Goal: Task Accomplishment & Management: Use online tool/utility

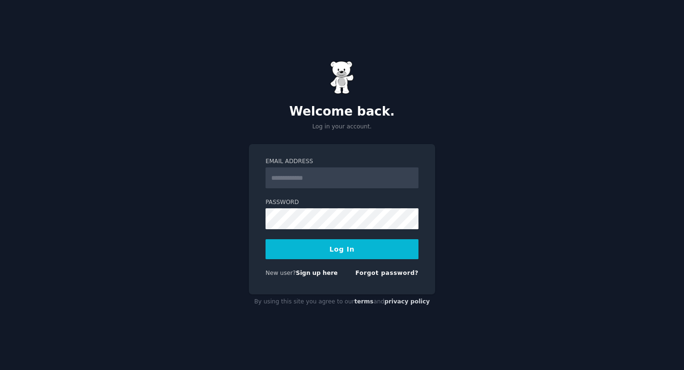
click at [356, 173] on input "Email Address" at bounding box center [342, 177] width 153 height 21
type input "**********"
click at [337, 257] on button "Log In" at bounding box center [342, 249] width 153 height 20
click at [346, 179] on input "**********" at bounding box center [342, 177] width 153 height 21
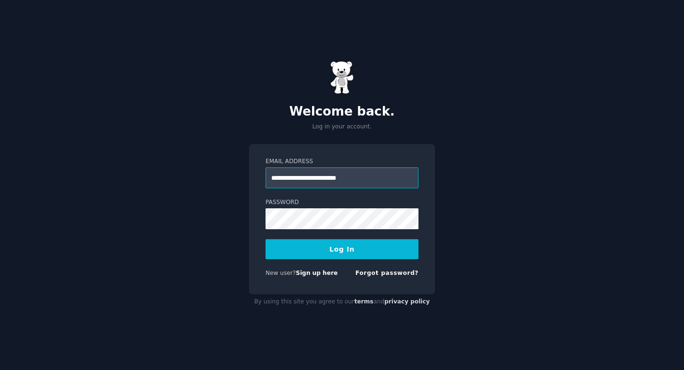
click at [346, 179] on input "**********" at bounding box center [342, 177] width 153 height 21
click at [337, 175] on input "Email Address" at bounding box center [342, 177] width 153 height 21
type input "**********"
click at [234, 250] on div "**********" at bounding box center [342, 185] width 684 height 370
click at [266, 239] on button "Log In" at bounding box center [342, 249] width 153 height 20
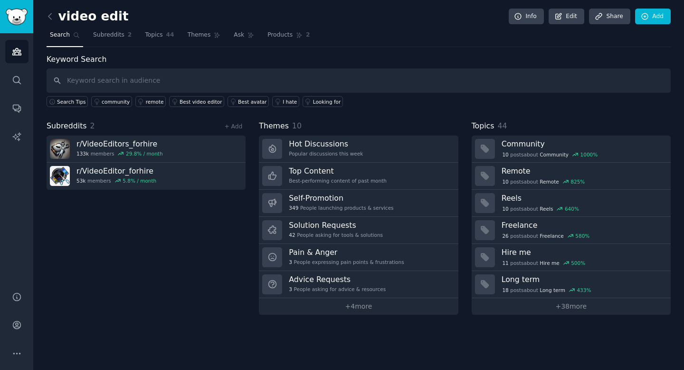
click at [177, 78] on input "text" at bounding box center [359, 80] width 624 height 24
type input "AI"
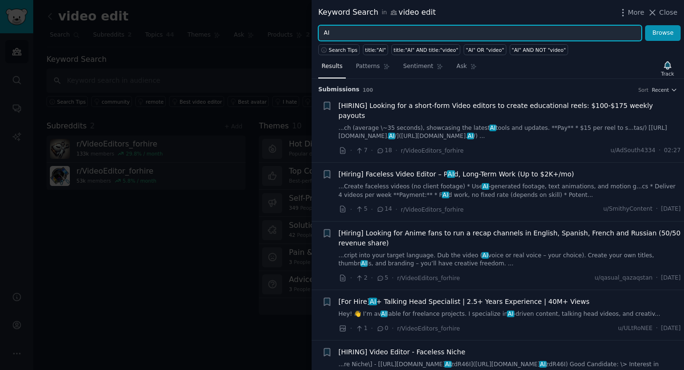
click at [402, 32] on input "AI" at bounding box center [480, 33] width 324 height 16
click at [645, 25] on button "Browse" at bounding box center [663, 33] width 36 height 16
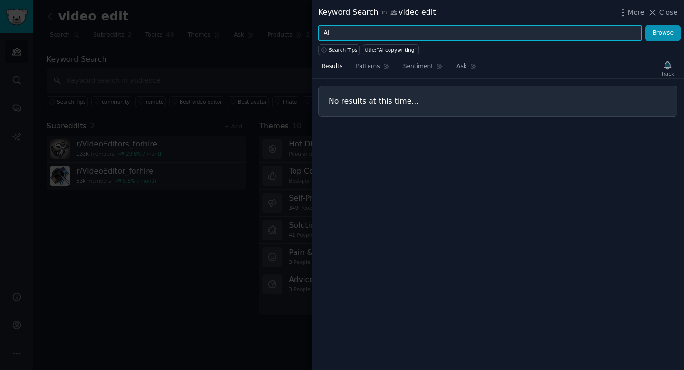
type input "AI"
click at [645, 25] on button "Browse" at bounding box center [663, 33] width 36 height 16
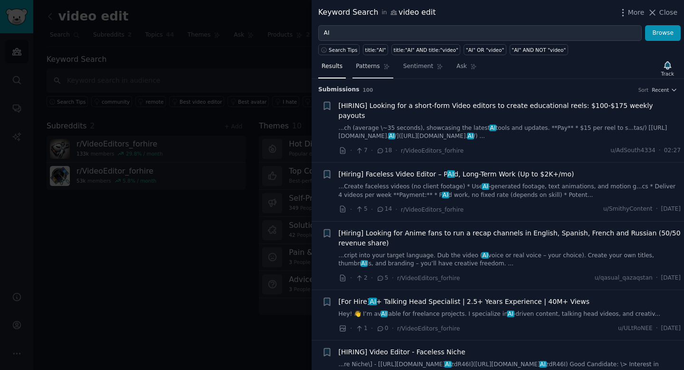
click at [369, 68] on span "Patterns" at bounding box center [368, 66] width 24 height 9
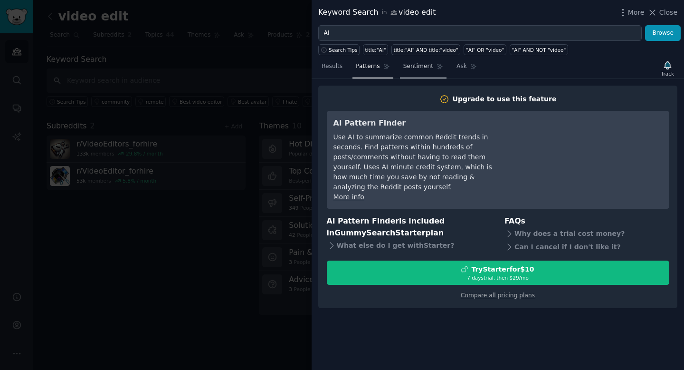
click at [407, 66] on span "Sentiment" at bounding box center [418, 66] width 30 height 9
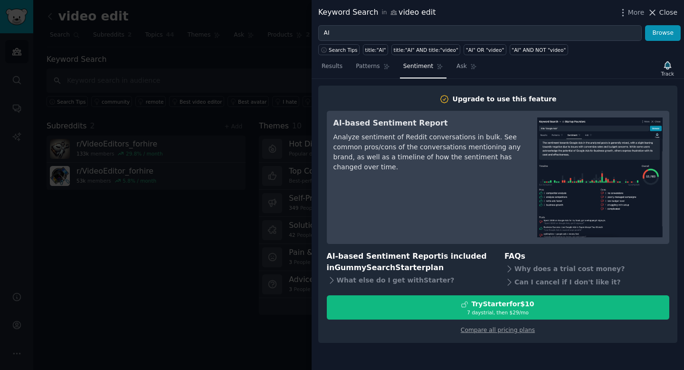
click at [658, 15] on icon at bounding box center [653, 13] width 10 height 10
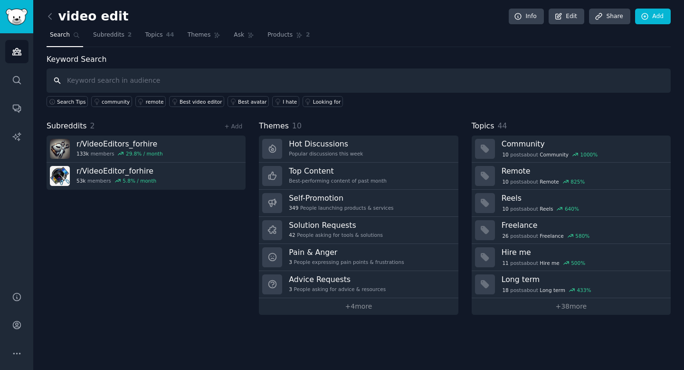
click at [102, 85] on input "text" at bounding box center [359, 80] width 624 height 24
click at [47, 15] on icon at bounding box center [50, 16] width 10 height 10
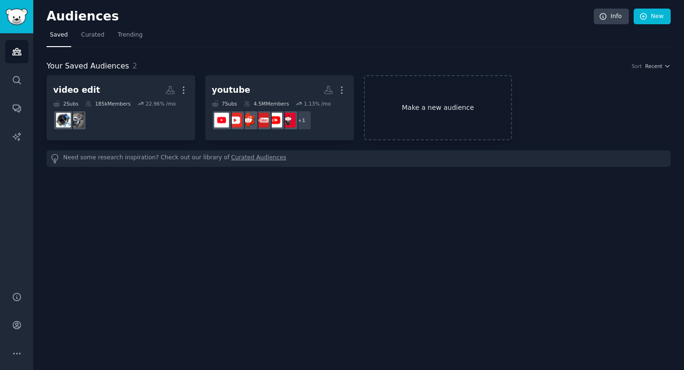
click at [414, 116] on link "Make a new audience" at bounding box center [438, 107] width 149 height 65
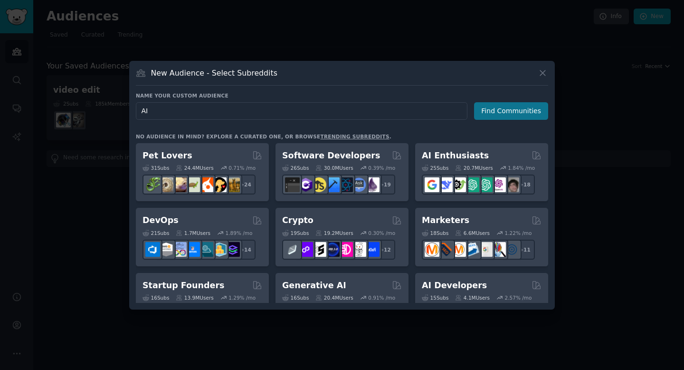
type input "AI"
click at [534, 110] on button "Find Communities" at bounding box center [511, 111] width 74 height 18
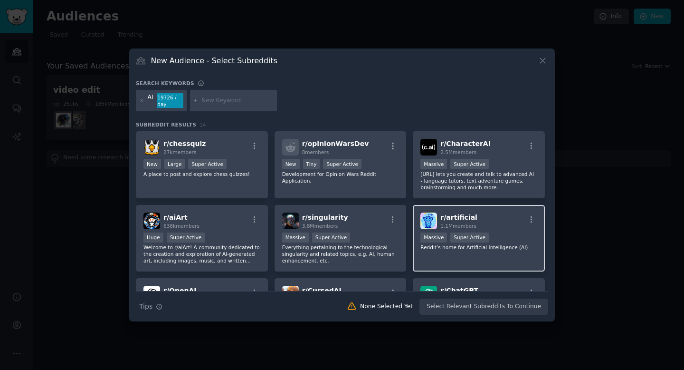
click at [511, 220] on div "r/ artificial 1.1M members" at bounding box center [478, 220] width 117 height 17
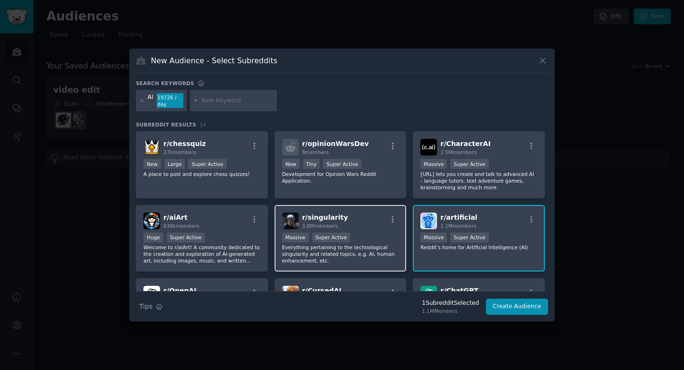
scroll to position [124, 0]
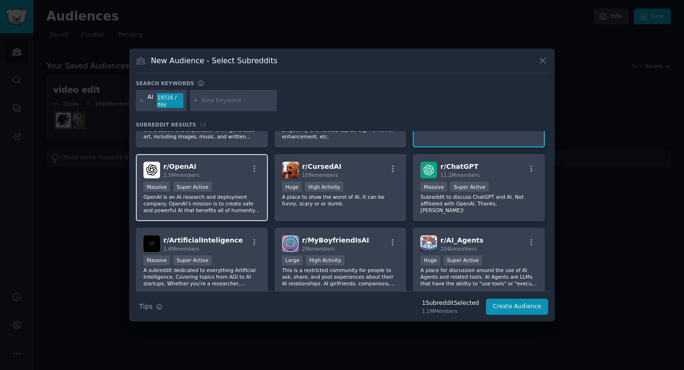
click at [232, 182] on div ">= 95th percentile for submissions / day Massive Super Active" at bounding box center [201, 187] width 117 height 12
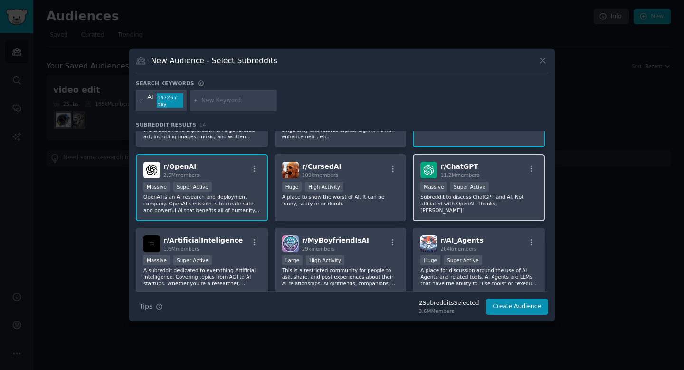
click at [511, 177] on div "r/ ChatGPT 11.2M members" at bounding box center [478, 170] width 117 height 17
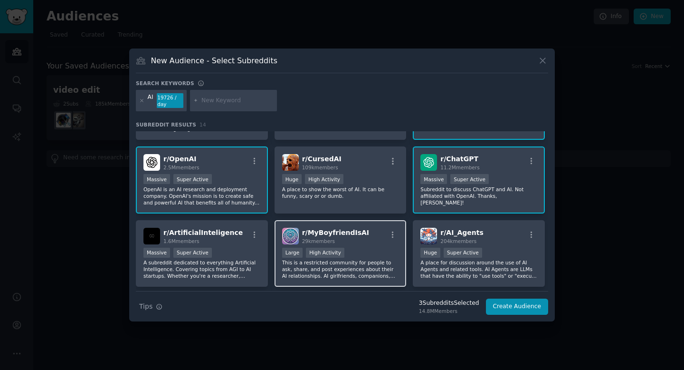
scroll to position [133, 0]
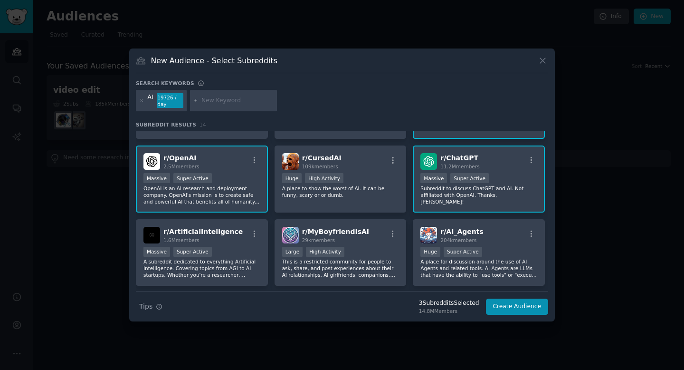
click at [221, 172] on div "r/ OpenAI 2.5M members >= 95th percentile for submissions / day Massive Super A…" at bounding box center [202, 178] width 132 height 67
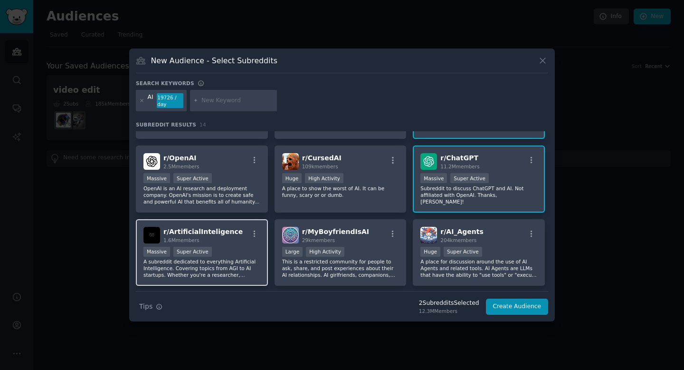
click at [222, 239] on div "1.6M members" at bounding box center [202, 240] width 79 height 7
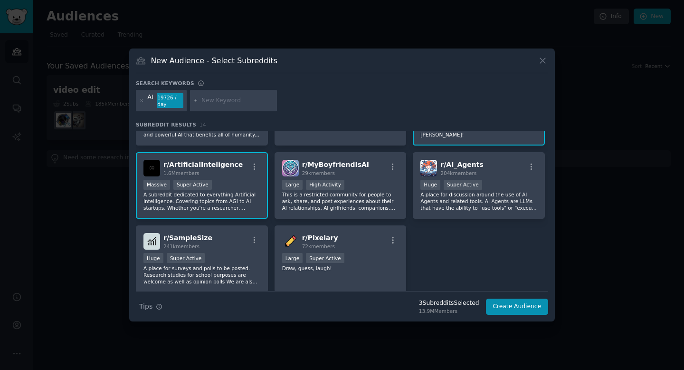
scroll to position [201, 0]
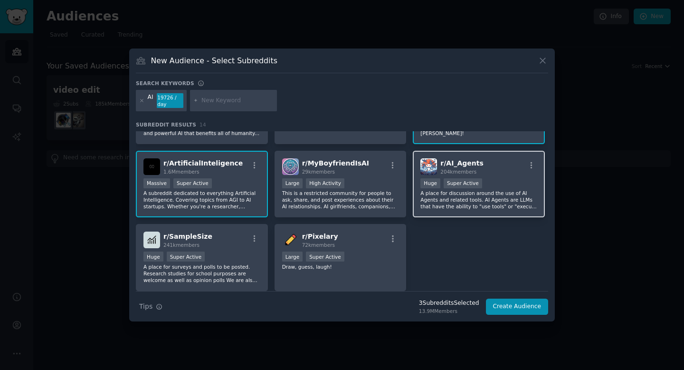
click at [503, 186] on div ">= 95th percentile for submissions / day Huge Super Active" at bounding box center [478, 184] width 117 height 12
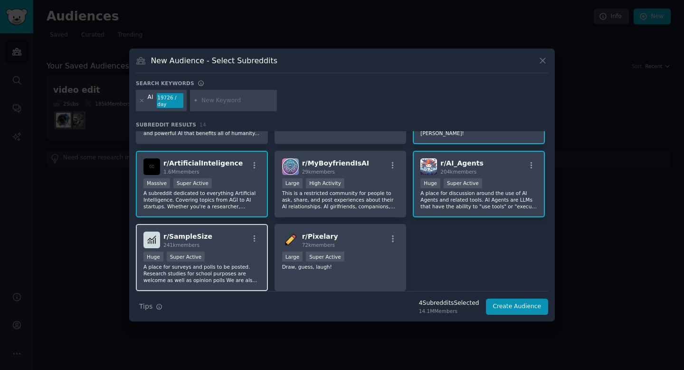
scroll to position [234, 0]
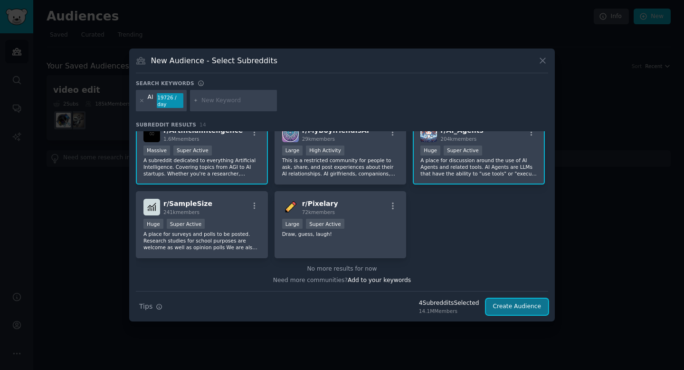
click at [517, 308] on button "Create Audience" at bounding box center [517, 306] width 63 height 16
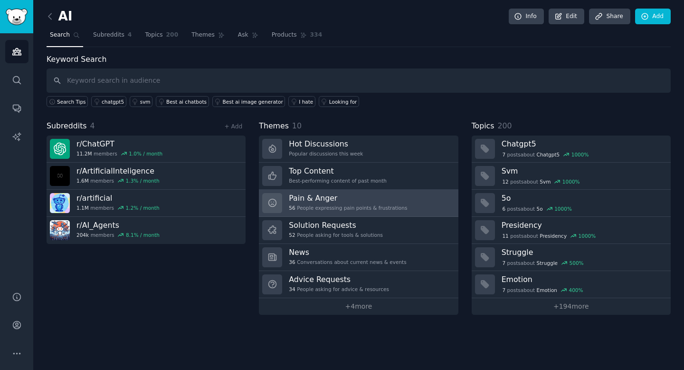
click at [430, 203] on link "Pain & Anger 56 People expressing pain points & frustrations" at bounding box center [358, 203] width 199 height 27
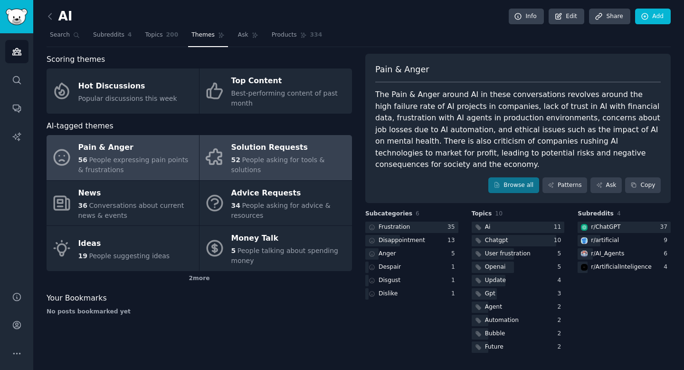
click at [260, 174] on div "52 People asking for tools & solutions" at bounding box center [289, 165] width 116 height 20
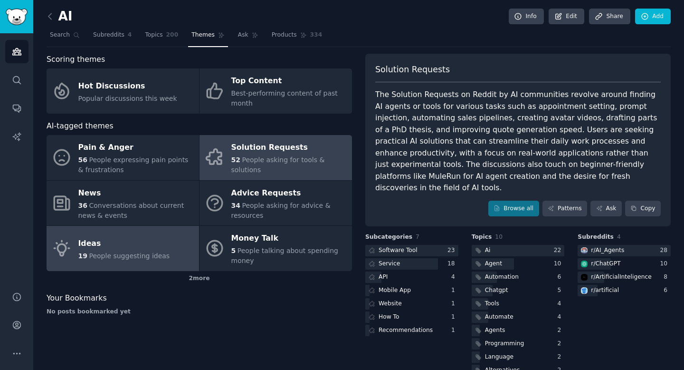
click at [158, 252] on span "People suggesting ideas" at bounding box center [129, 256] width 81 height 8
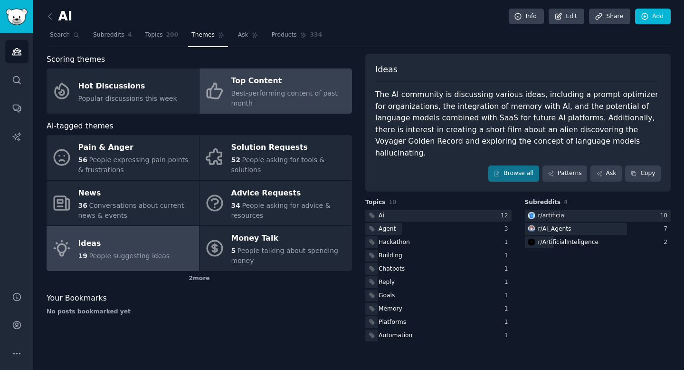
click at [272, 83] on div "Top Content" at bounding box center [289, 81] width 116 height 15
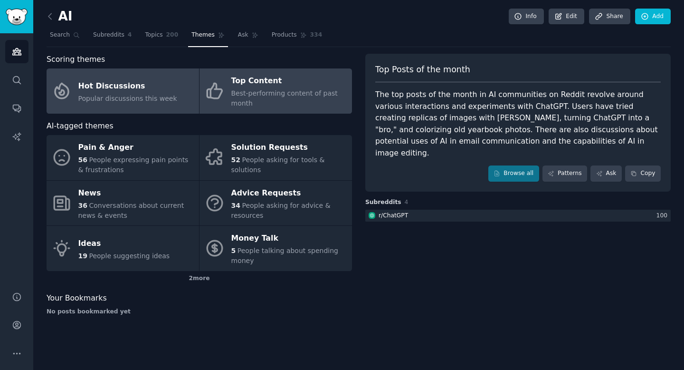
click at [163, 73] on link "Hot Discussions Popular discussions this week" at bounding box center [123, 90] width 152 height 45
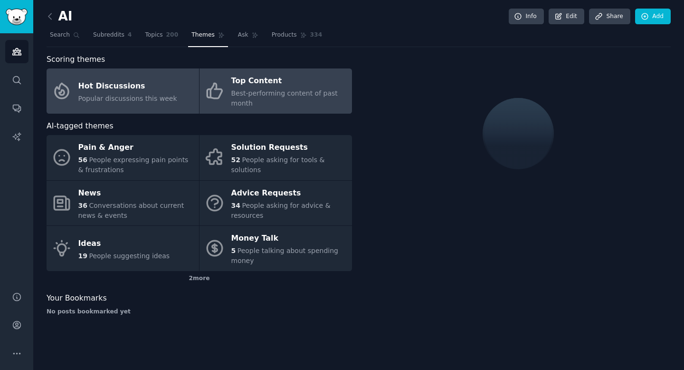
click at [262, 94] on span "Best-performing content of past month" at bounding box center [284, 98] width 106 height 18
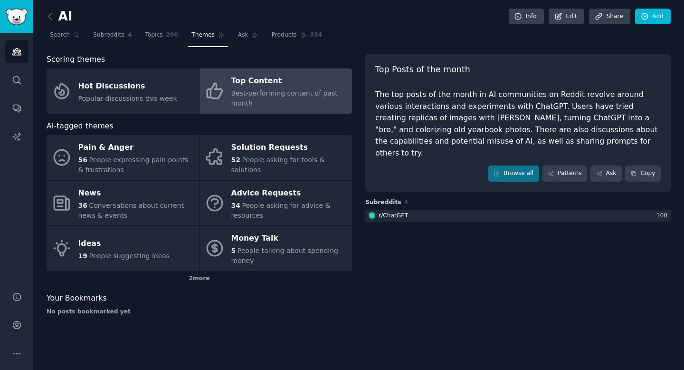
click at [302, 103] on div "Best-performing content of past month" at bounding box center [289, 98] width 116 height 20
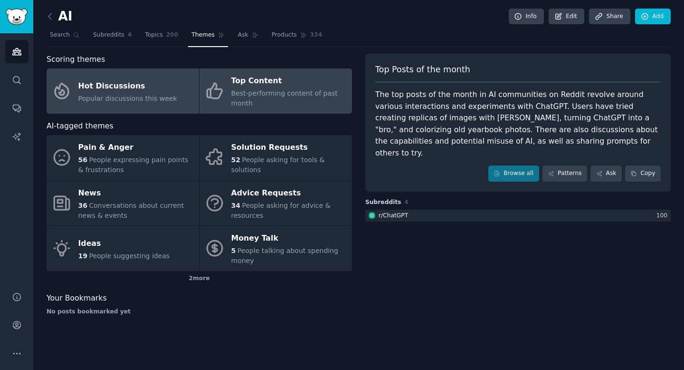
click at [181, 88] on link "Hot Discussions Popular discussions this week" at bounding box center [123, 90] width 152 height 45
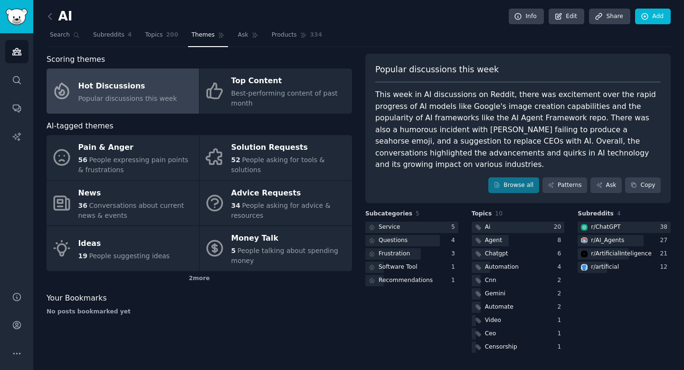
click at [55, 17] on link at bounding box center [53, 16] width 12 height 15
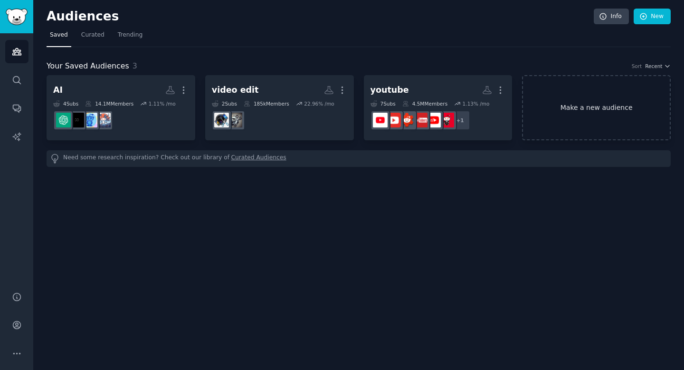
click at [618, 108] on link "Make a new audience" at bounding box center [596, 107] width 149 height 65
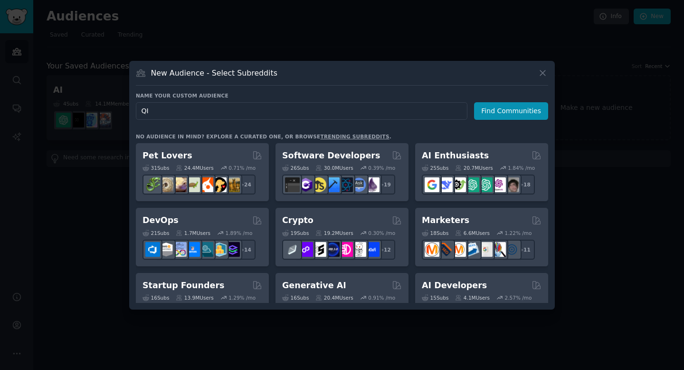
type input "Q"
type input "AI AGENTS"
click at [508, 111] on button "Find Communities" at bounding box center [511, 111] width 74 height 18
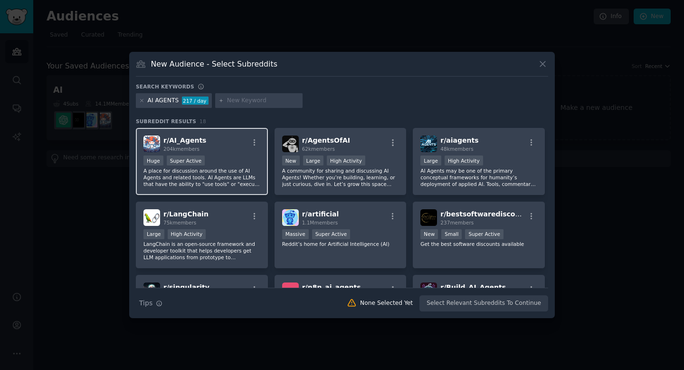
click at [222, 161] on div "Huge Super Active" at bounding box center [201, 161] width 117 height 12
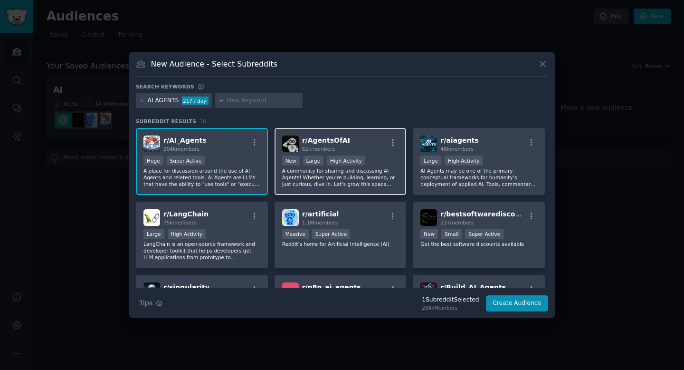
click at [374, 154] on div "r/ AgentsOfAI 62k members >= 80th percentile for submissions / day New Large Hi…" at bounding box center [341, 161] width 132 height 67
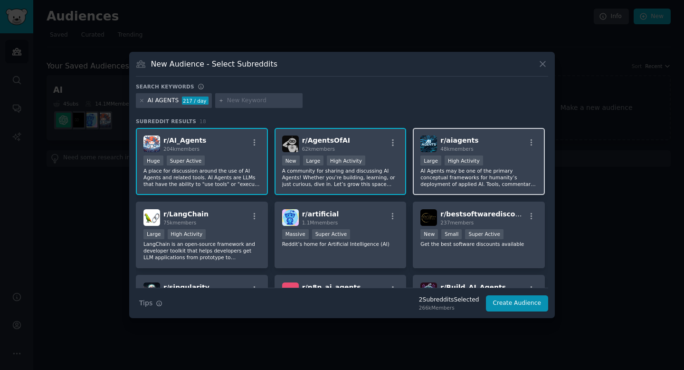
click at [507, 154] on div "r/ aiagents 48k members Large High Activity AI Agents may be one of the primary…" at bounding box center [479, 161] width 132 height 67
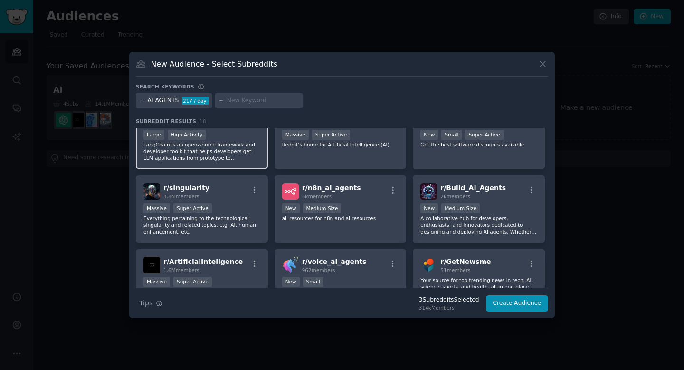
scroll to position [103, 0]
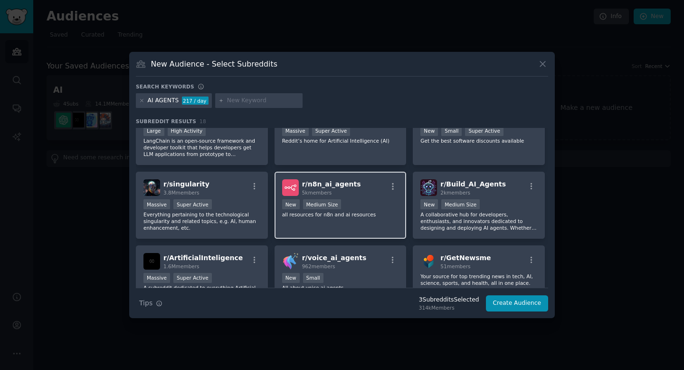
click at [381, 222] on div "r/ n8n_ai_agents 5k members New Medium Size all resources for n8n and ai resour…" at bounding box center [341, 205] width 132 height 67
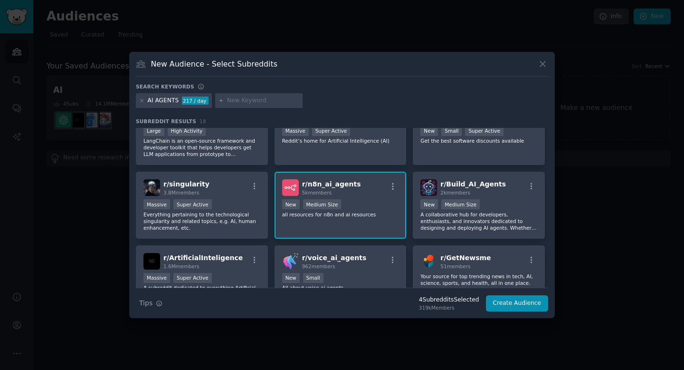
scroll to position [143, 0]
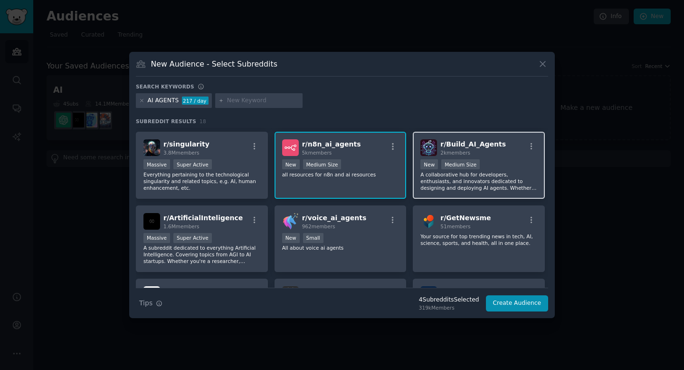
click at [500, 165] on div "1000 - 10,000 members New Medium Size" at bounding box center [478, 165] width 117 height 12
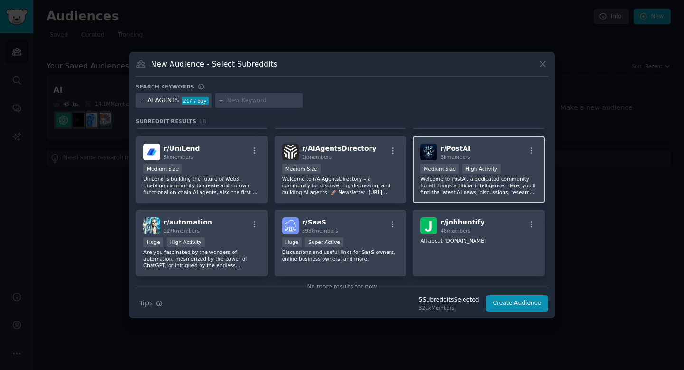
scroll to position [307, 0]
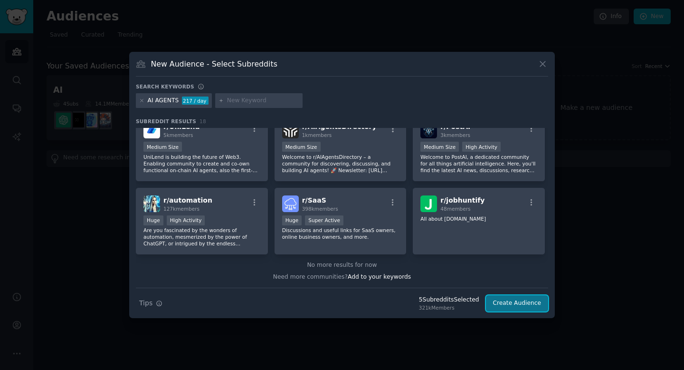
click at [524, 306] on button "Create Audience" at bounding box center [517, 303] width 63 height 16
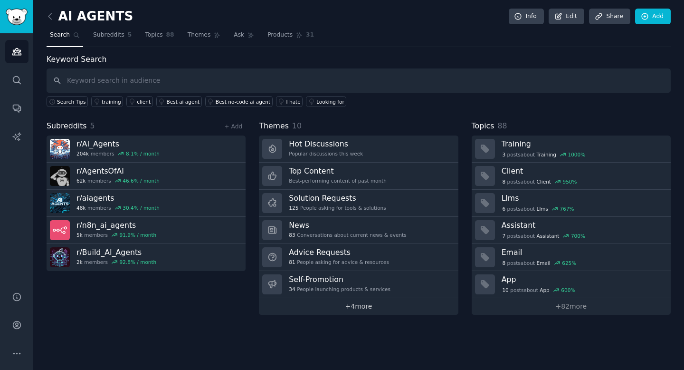
click at [341, 312] on link "+ 4 more" at bounding box center [358, 306] width 199 height 17
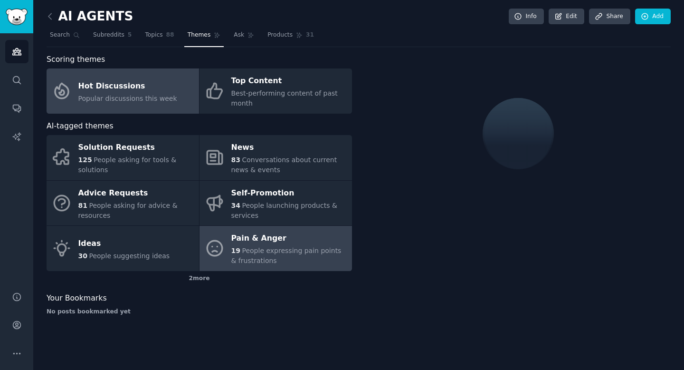
click at [272, 253] on span "People expressing pain points & frustrations" at bounding box center [286, 256] width 110 height 18
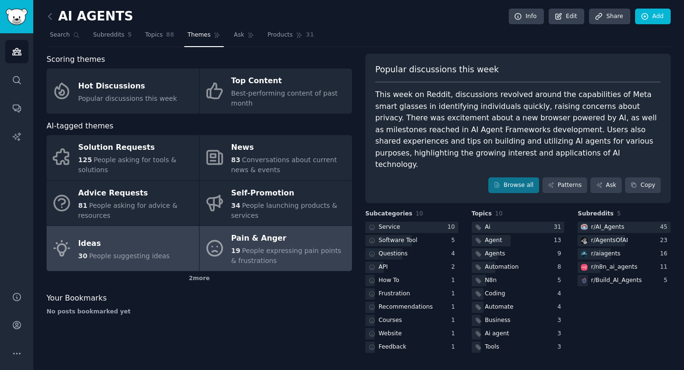
click at [146, 245] on div "Ideas" at bounding box center [124, 243] width 92 height 15
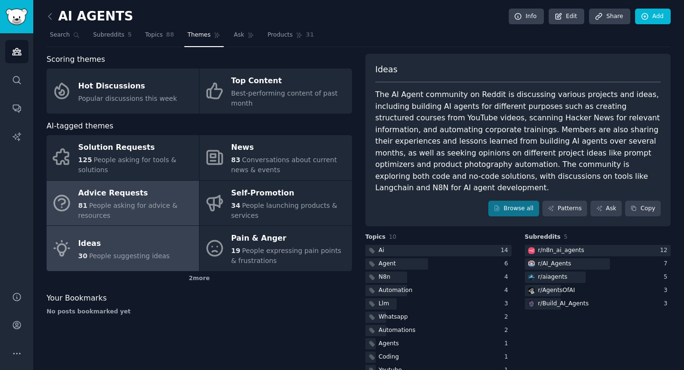
click at [124, 200] on div "81 People asking for advice & resources" at bounding box center [136, 210] width 116 height 20
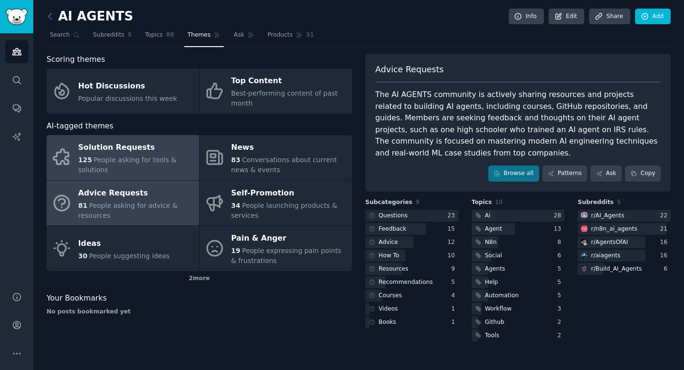
click at [155, 161] on span "People asking for tools & solutions" at bounding box center [127, 165] width 98 height 18
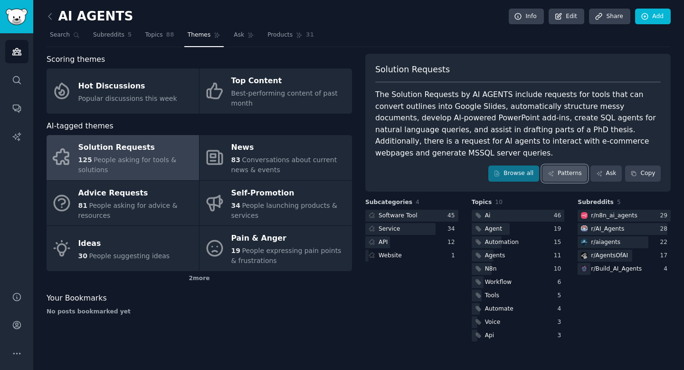
click at [566, 165] on link "Patterns" at bounding box center [565, 173] width 45 height 16
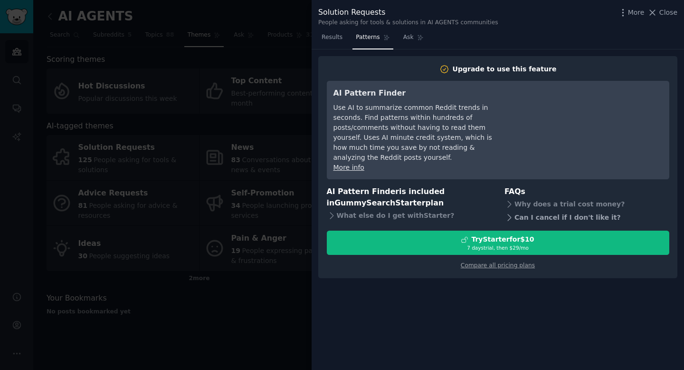
click at [572, 210] on div "Can I cancel if I don't like it?" at bounding box center [587, 216] width 165 height 13
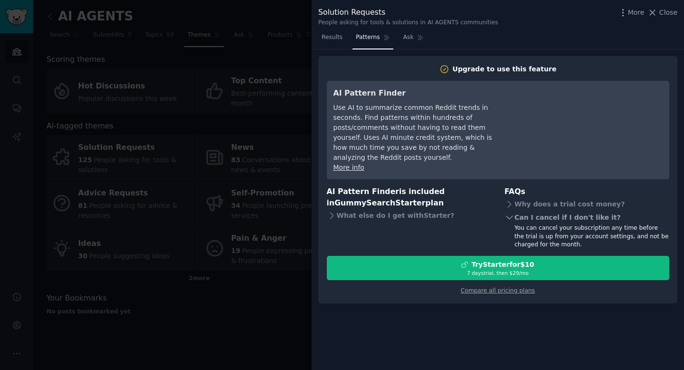
click at [506, 216] on icon at bounding box center [509, 217] width 6 height 3
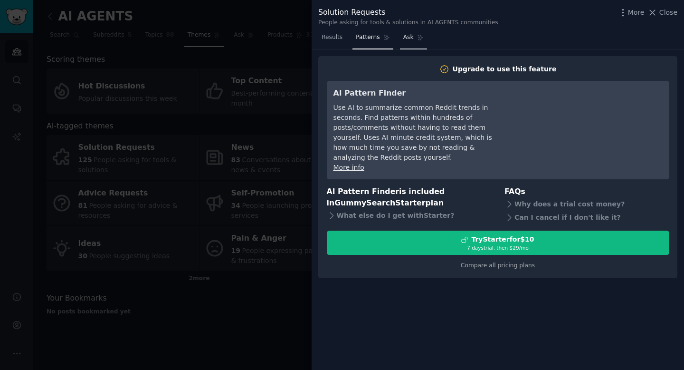
click at [408, 38] on span "Ask" at bounding box center [408, 37] width 10 height 9
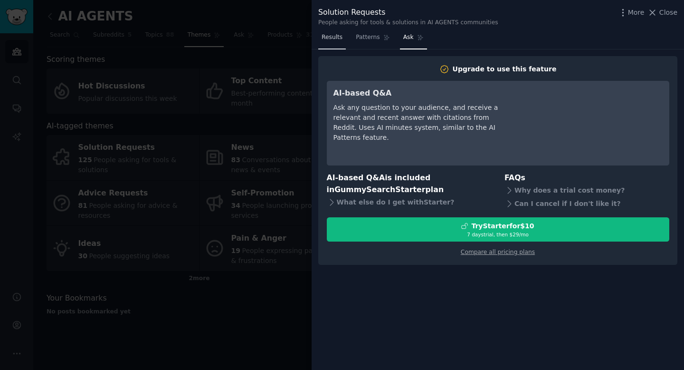
click at [330, 35] on span "Results" at bounding box center [332, 37] width 21 height 9
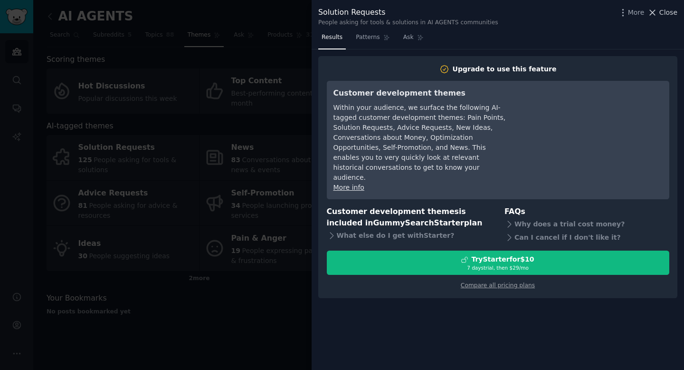
click at [668, 13] on span "Close" at bounding box center [668, 13] width 18 height 10
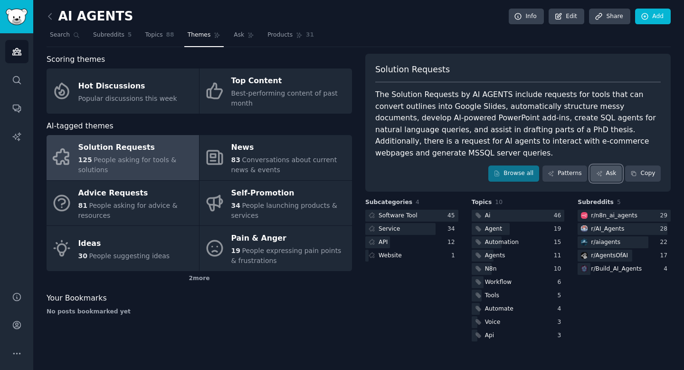
click at [614, 166] on link "Ask" at bounding box center [606, 173] width 31 height 16
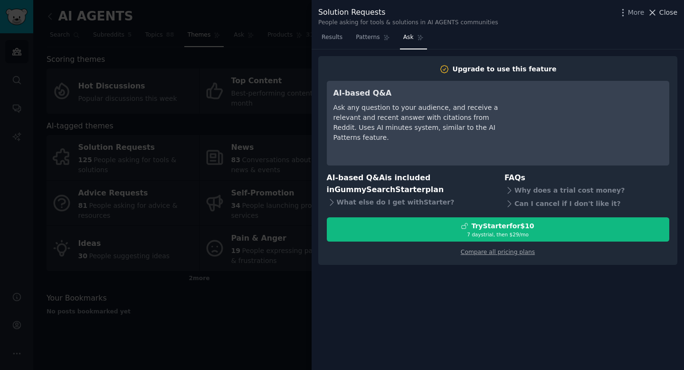
click at [665, 14] on span "Close" at bounding box center [668, 13] width 18 height 10
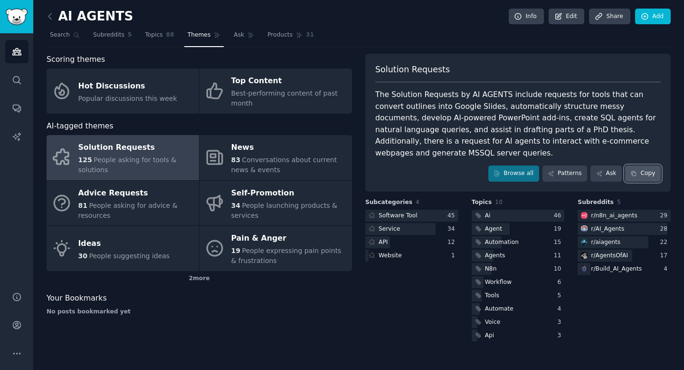
click at [652, 165] on button "Copy" at bounding box center [643, 173] width 36 height 16
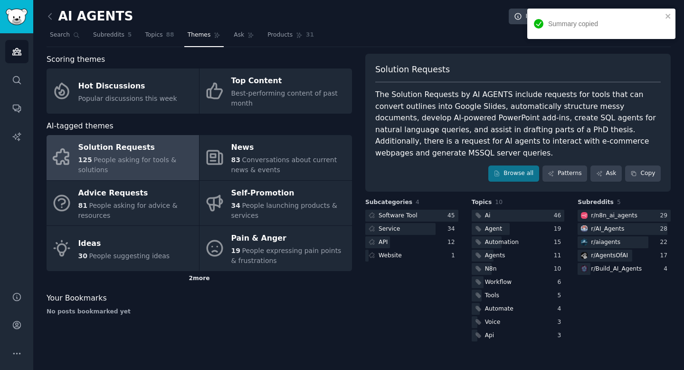
click at [193, 276] on div "2 more" at bounding box center [199, 278] width 305 height 15
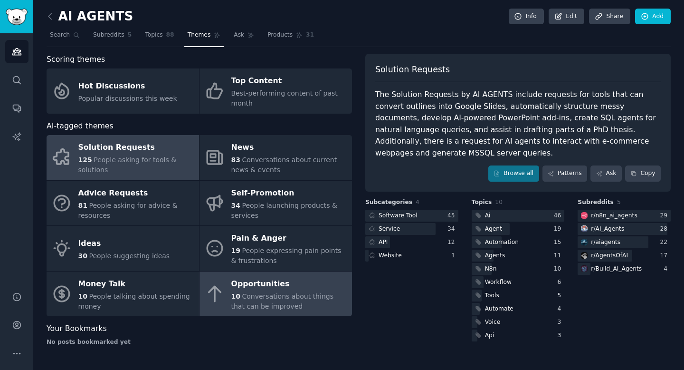
click at [257, 296] on span "Conversations about things that can be improved" at bounding box center [282, 301] width 102 height 18
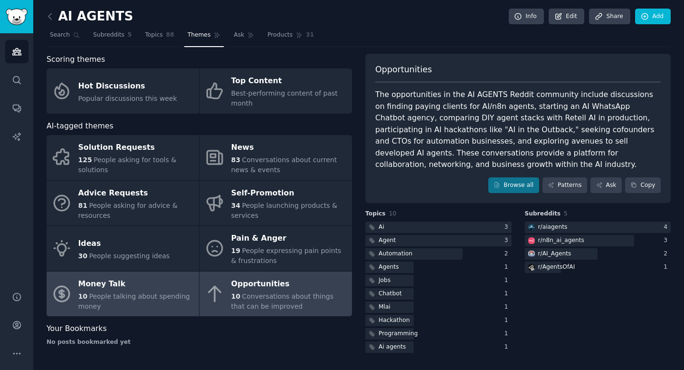
click at [181, 299] on div "10 People talking about spending money" at bounding box center [136, 301] width 116 height 20
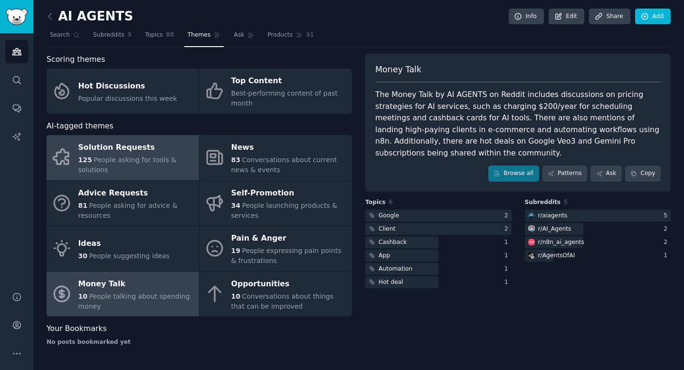
click at [141, 167] on div "125 People asking for tools & solutions" at bounding box center [136, 165] width 116 height 20
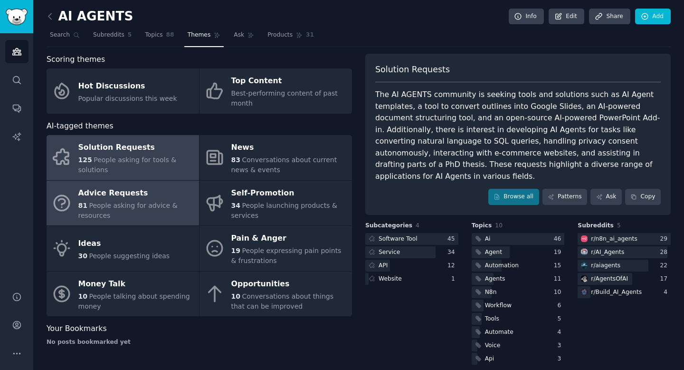
click at [183, 214] on div "81 People asking for advice & resources" at bounding box center [136, 210] width 116 height 20
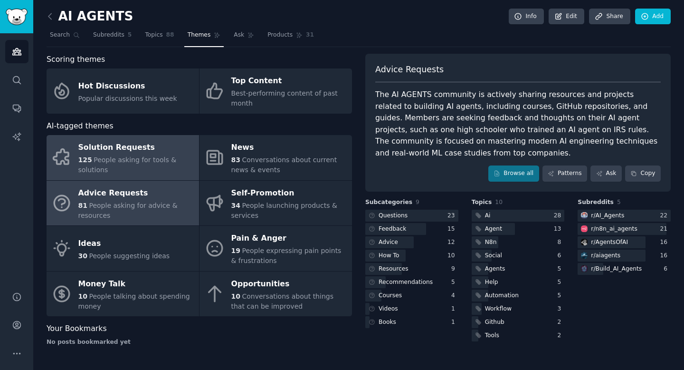
click at [159, 159] on span "People asking for tools & solutions" at bounding box center [127, 165] width 98 height 18
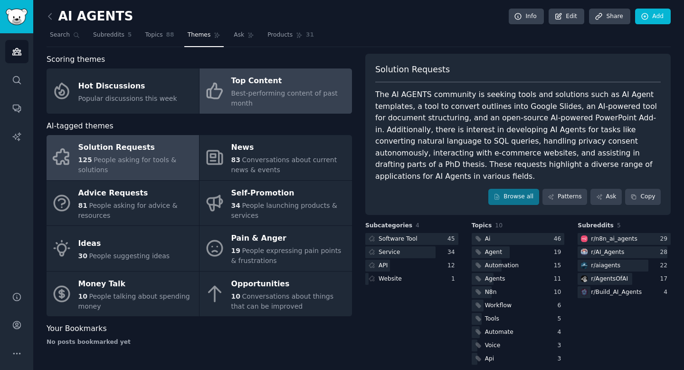
click at [282, 103] on div "Best-performing content of past month" at bounding box center [289, 98] width 116 height 20
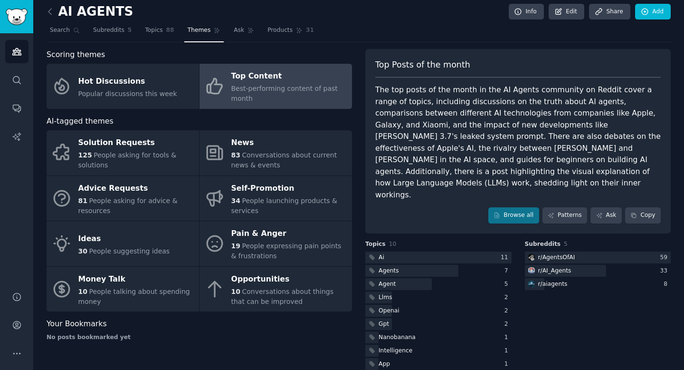
scroll to position [10, 0]
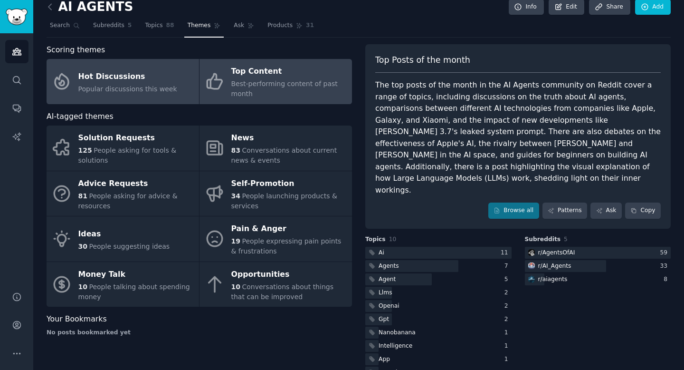
click at [108, 77] on div "Hot Discussions" at bounding box center [127, 76] width 99 height 15
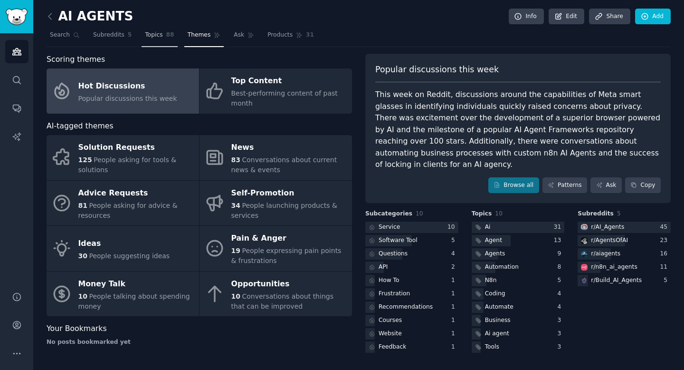
click at [147, 35] on span "Topics" at bounding box center [154, 35] width 18 height 9
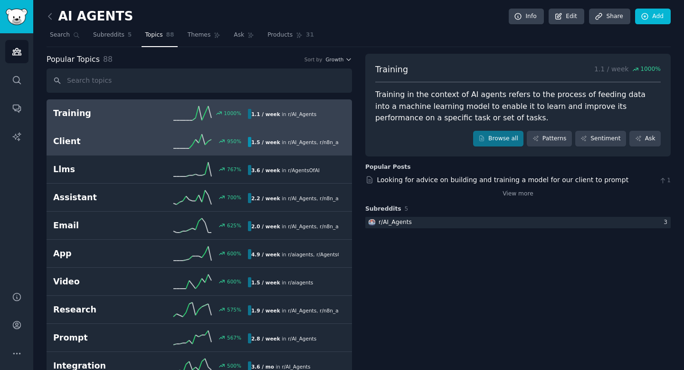
click at [173, 142] on icon at bounding box center [192, 141] width 38 height 14
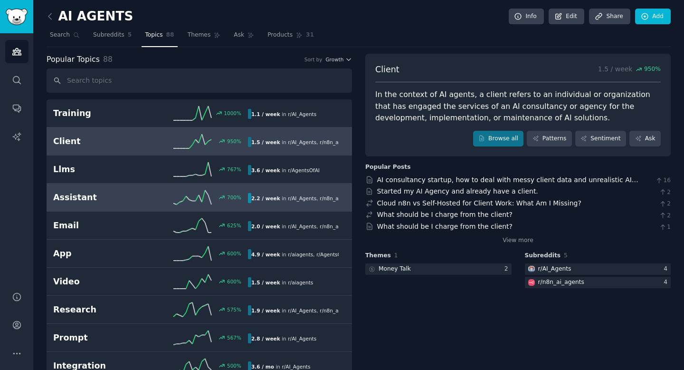
click at [123, 206] on link "Assistant 700 % 2.2 / week in r/ AI_Agents , r/ n8n_ai_agents 700% increase in …" at bounding box center [199, 197] width 305 height 28
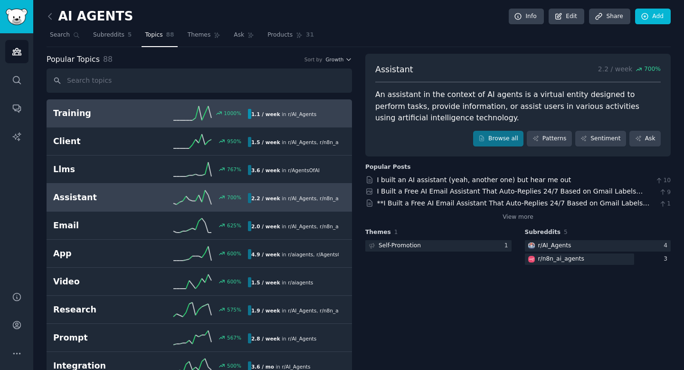
click at [100, 114] on h2 "Training" at bounding box center [101, 113] width 97 height 12
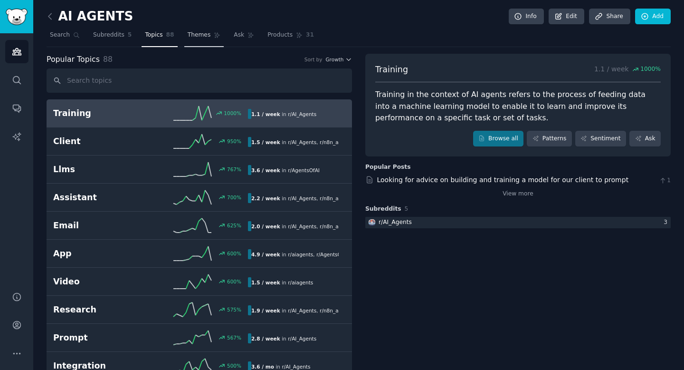
click at [188, 35] on span "Themes" at bounding box center [199, 35] width 23 height 9
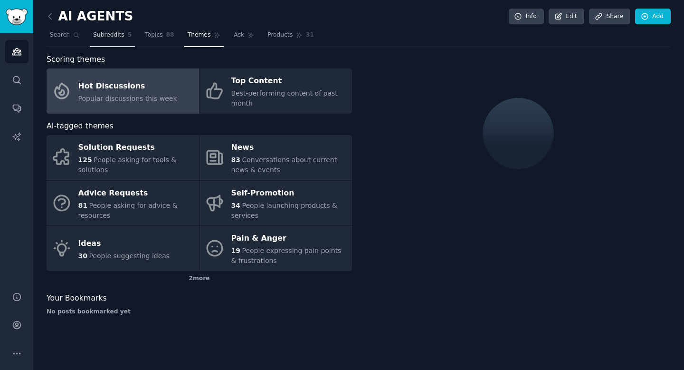
click at [114, 37] on span "Subreddits" at bounding box center [108, 35] width 31 height 9
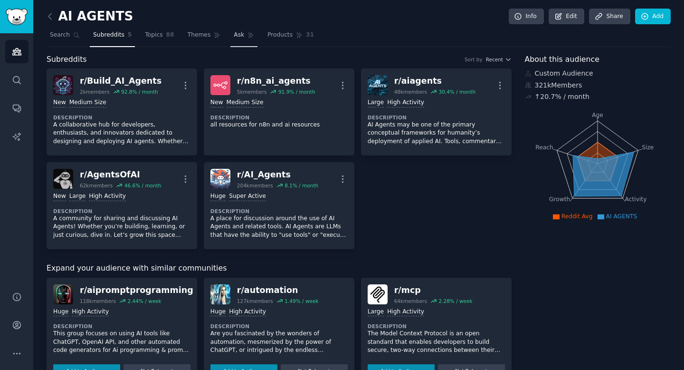
click at [245, 38] on link "Ask" at bounding box center [243, 37] width 27 height 19
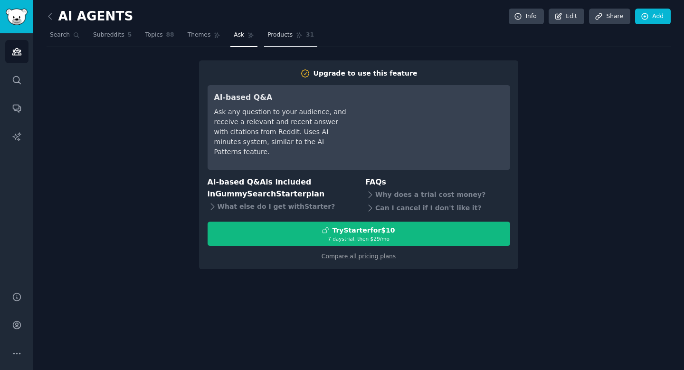
click at [285, 34] on span "Products" at bounding box center [279, 35] width 25 height 9
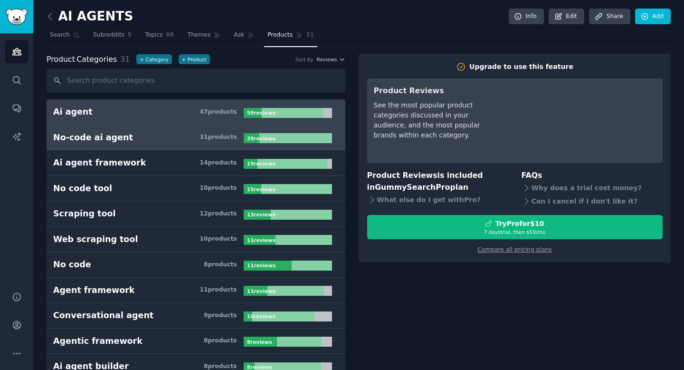
click at [240, 137] on h3 "No-code ai agent 31 product s" at bounding box center [148, 138] width 191 height 12
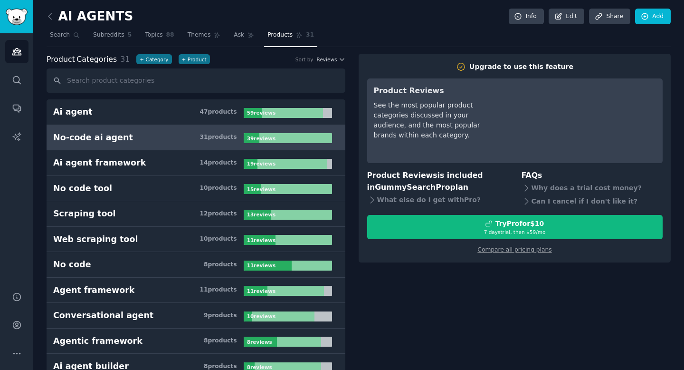
click at [233, 137] on div "31 product s" at bounding box center [218, 137] width 37 height 9
click at [225, 128] on link "No-code ai agent 31 product s 39 review s" at bounding box center [196, 138] width 299 height 26
click at [217, 142] on h3 "No-code ai agent 31 product s" at bounding box center [148, 138] width 191 height 12
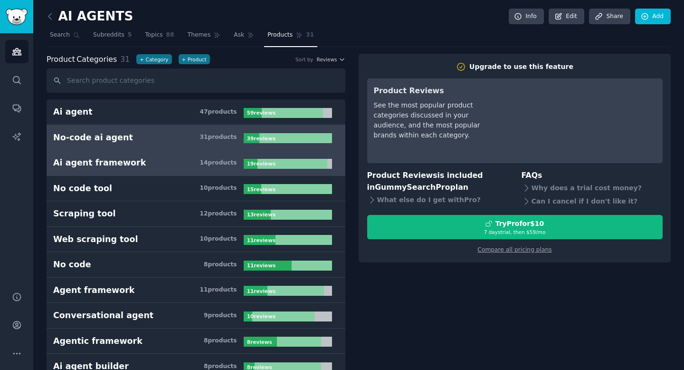
click at [174, 150] on link "Ai agent framework 14 product s 19 review s" at bounding box center [196, 163] width 299 height 26
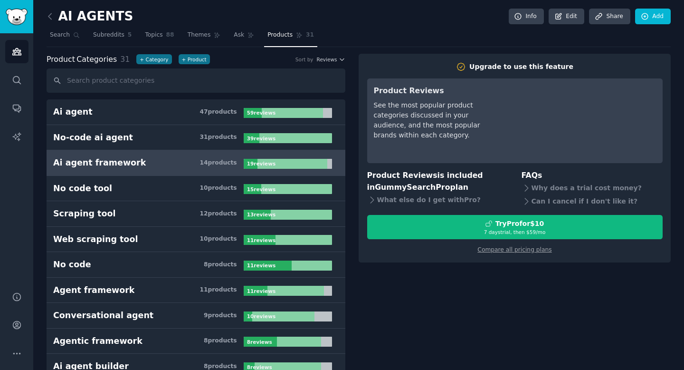
click at [174, 159] on h3 "Ai agent framework 14 product s" at bounding box center [148, 163] width 191 height 12
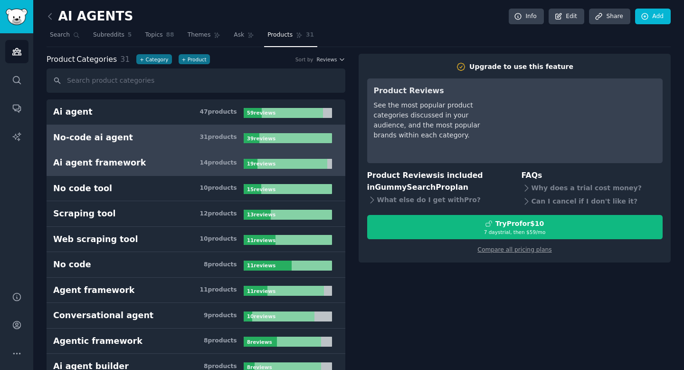
click at [178, 132] on h3 "No-code ai agent 31 product s" at bounding box center [148, 138] width 191 height 12
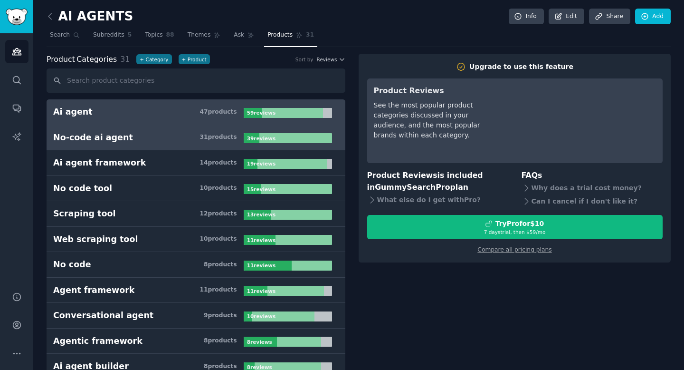
click at [179, 118] on link "Ai agent 47 product s 59 review s" at bounding box center [196, 112] width 299 height 26
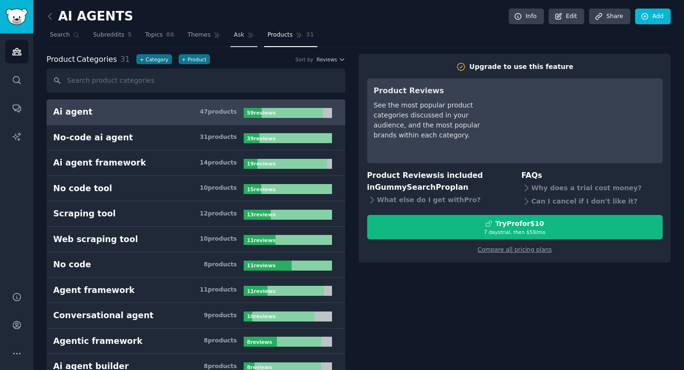
click at [234, 38] on span "Ask" at bounding box center [239, 35] width 10 height 9
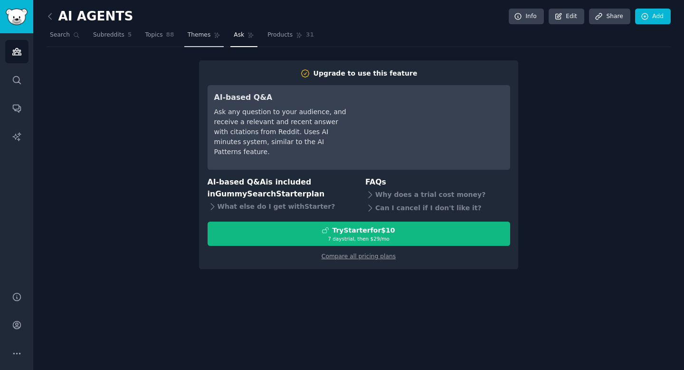
click at [201, 38] on span "Themes" at bounding box center [199, 35] width 23 height 9
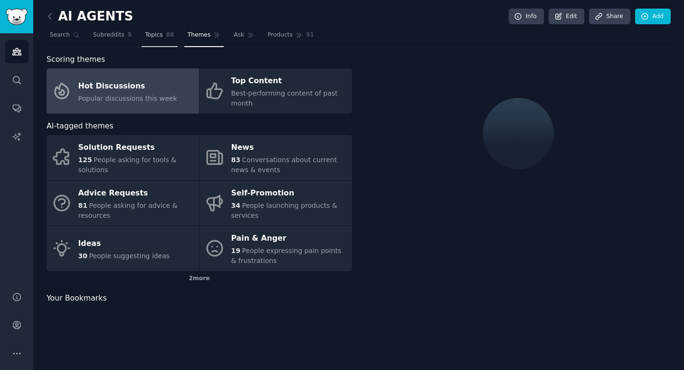
click at [155, 42] on link "Topics 88" at bounding box center [160, 37] width 36 height 19
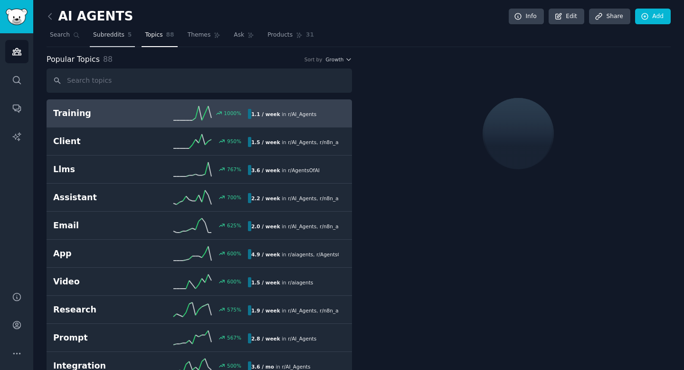
click at [106, 41] on link "Subreddits 5" at bounding box center [112, 37] width 45 height 19
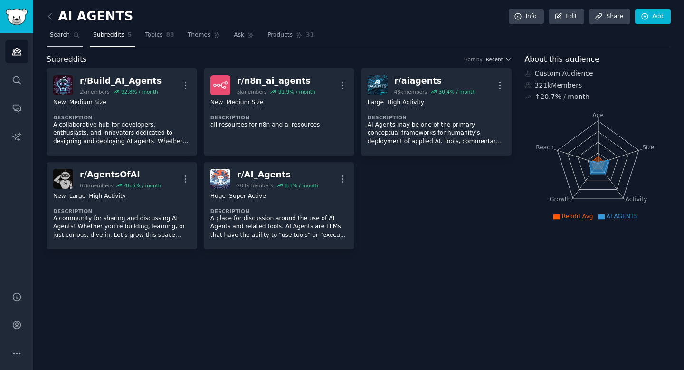
click at [65, 38] on span "Search" at bounding box center [60, 35] width 20 height 9
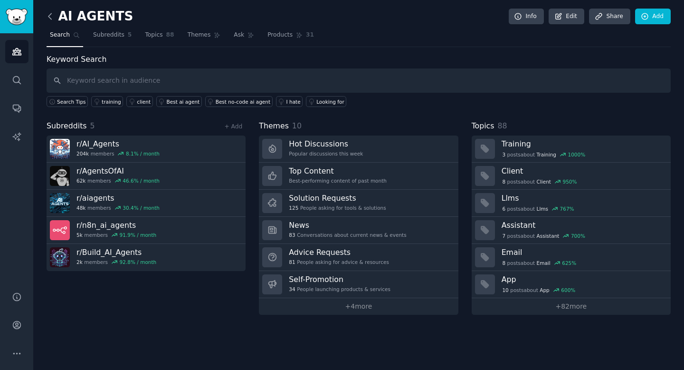
click at [53, 17] on icon at bounding box center [50, 16] width 10 height 10
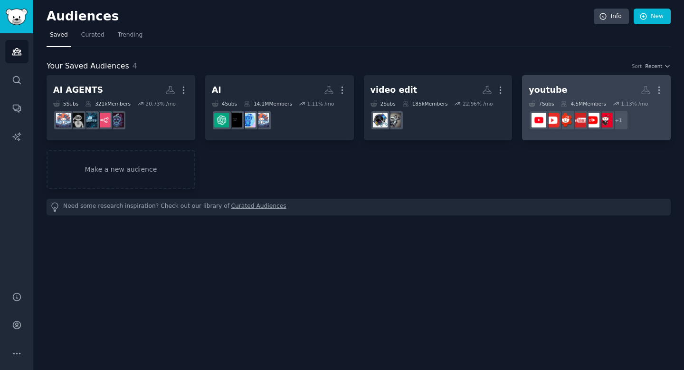
click at [603, 90] on h2 "youtube More" at bounding box center [596, 90] width 135 height 17
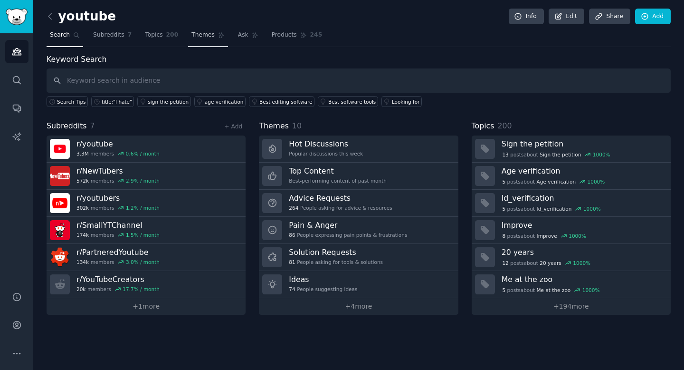
click at [205, 35] on span "Themes" at bounding box center [202, 35] width 23 height 9
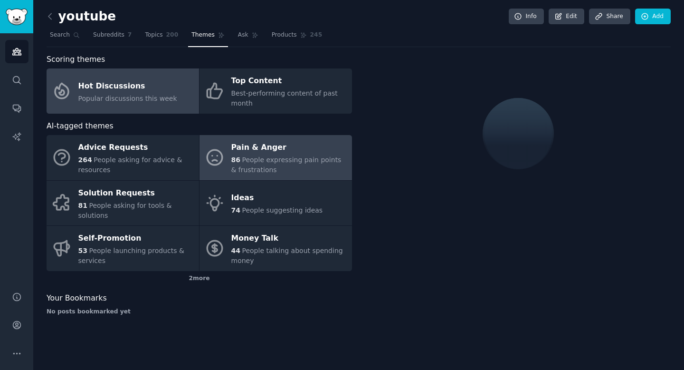
click at [288, 163] on span "People expressing pain points & frustrations" at bounding box center [286, 165] width 110 height 18
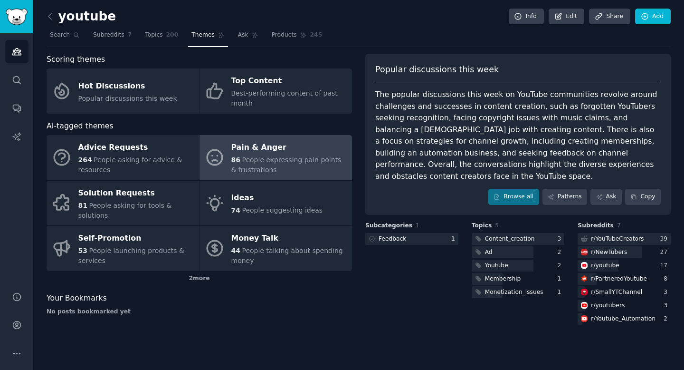
click at [288, 162] on span "People expressing pain points & frustrations" at bounding box center [286, 165] width 110 height 18
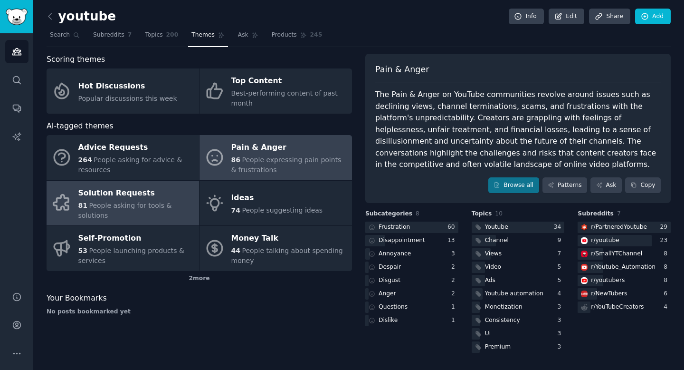
click at [131, 206] on span "People asking for tools & solutions" at bounding box center [125, 210] width 94 height 18
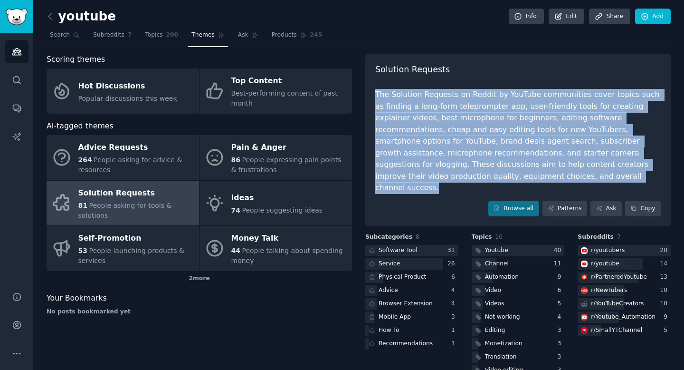
drag, startPoint x: 374, startPoint y: 93, endPoint x: 445, endPoint y: 172, distance: 106.7
click at [445, 172] on div "The Solution Requests on Reddit by YouTube communities cover topics such as fin…" at bounding box center [518, 141] width 286 height 105
copy div "The Solution Requests on Reddit by YouTube communities cover topics such as fin…"
click at [429, 103] on div "The Solution Requests on Reddit by YouTube communities cover topics such as fin…" at bounding box center [518, 141] width 286 height 105
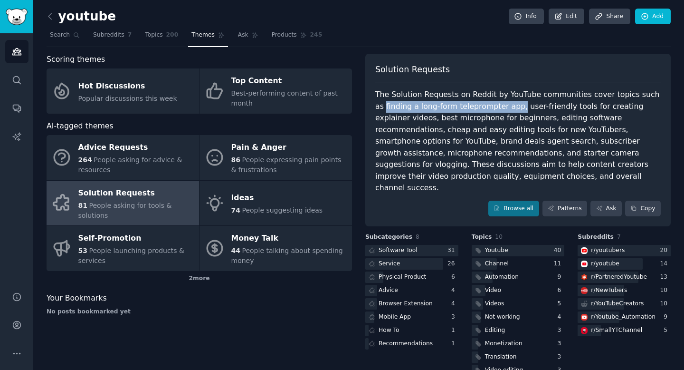
drag, startPoint x: 501, startPoint y: 105, endPoint x: 372, endPoint y: 107, distance: 128.3
click at [372, 107] on div "Solution Requests The Solution Requests on Reddit by YouTube communities cover …" at bounding box center [517, 140] width 305 height 173
copy div "finding a long-form teleprompter app,"
click at [602, 200] on link "Ask" at bounding box center [606, 208] width 31 height 16
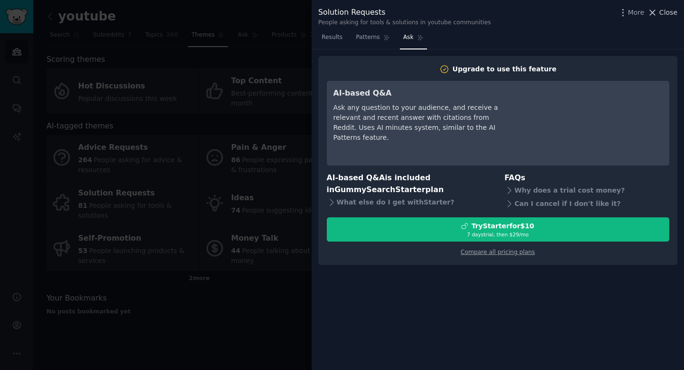
click at [654, 9] on icon at bounding box center [653, 13] width 10 height 10
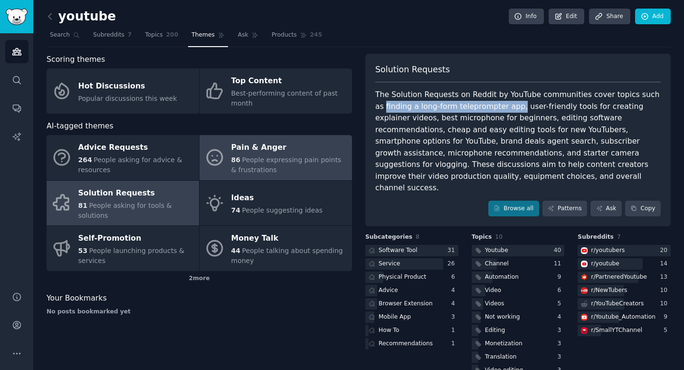
click at [265, 158] on span "People expressing pain points & frustrations" at bounding box center [286, 165] width 110 height 18
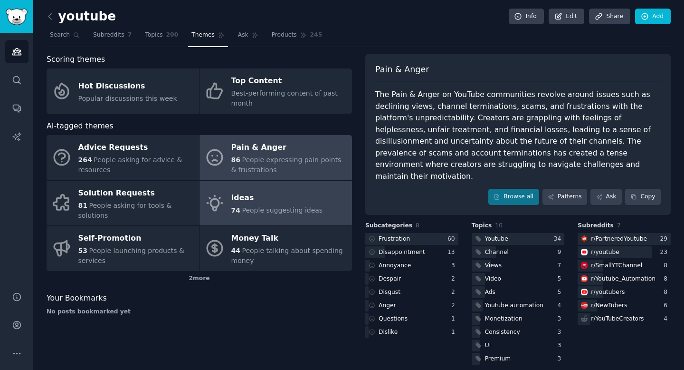
click at [312, 206] on span "People suggesting ideas" at bounding box center [282, 210] width 81 height 8
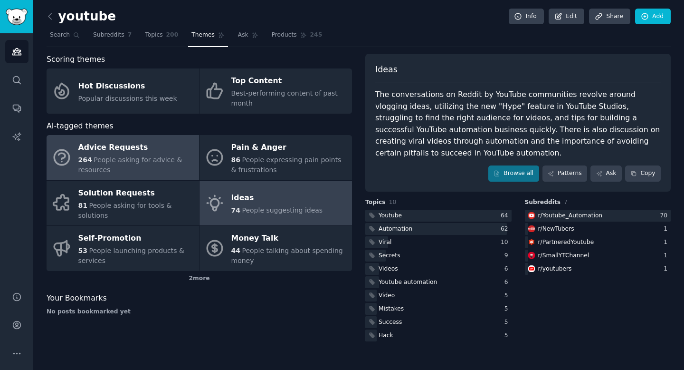
click at [133, 151] on div "Advice Requests" at bounding box center [136, 147] width 116 height 15
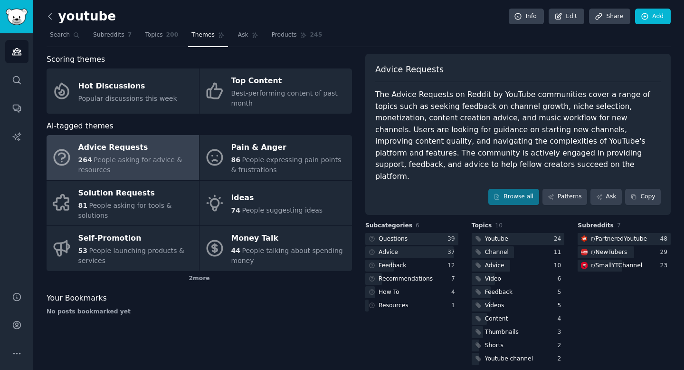
click at [54, 17] on icon at bounding box center [50, 16] width 10 height 10
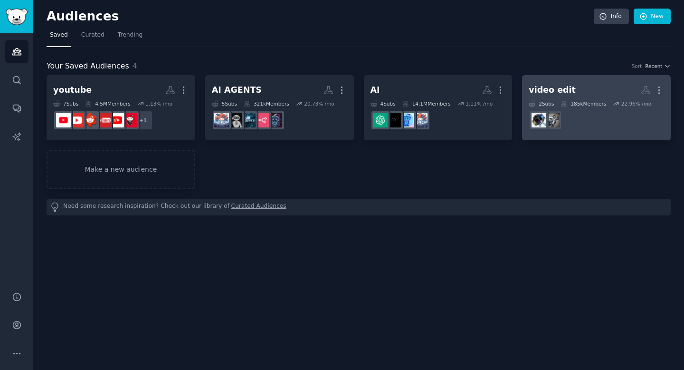
click at [584, 102] on div "185k Members" at bounding box center [584, 103] width 46 height 7
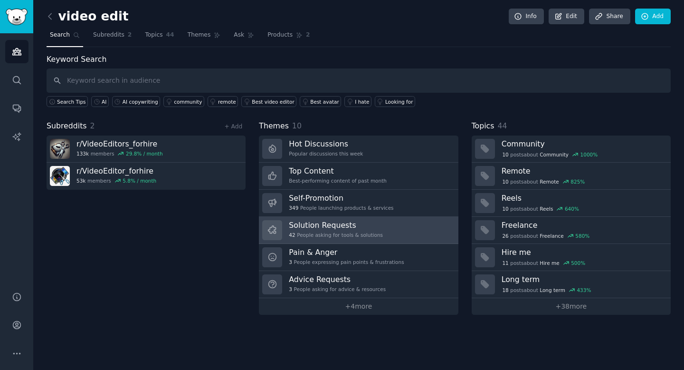
click at [362, 223] on h3 "Solution Requests" at bounding box center [336, 225] width 94 height 10
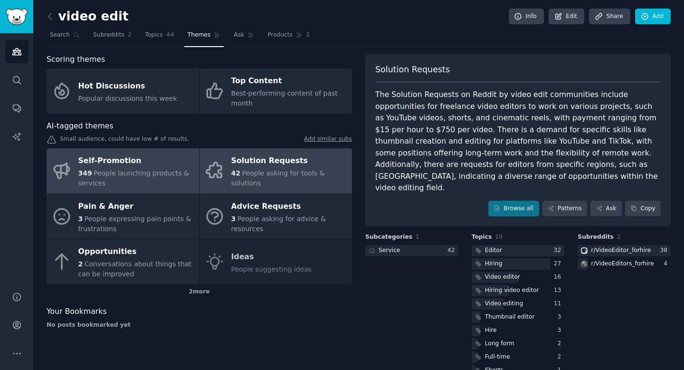
click at [146, 165] on div "Self-Promotion" at bounding box center [136, 160] width 116 height 15
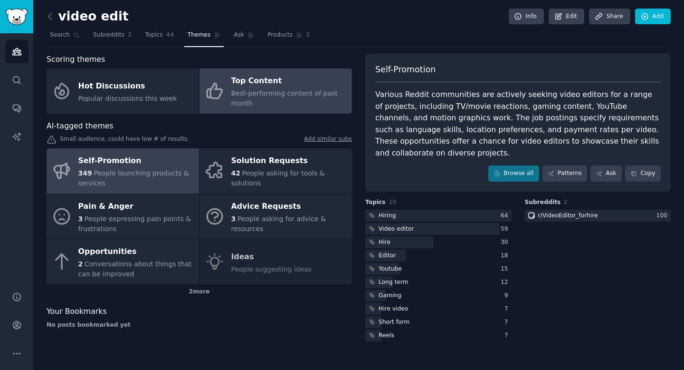
click at [290, 102] on div "Best-performing content of past month" at bounding box center [289, 98] width 116 height 20
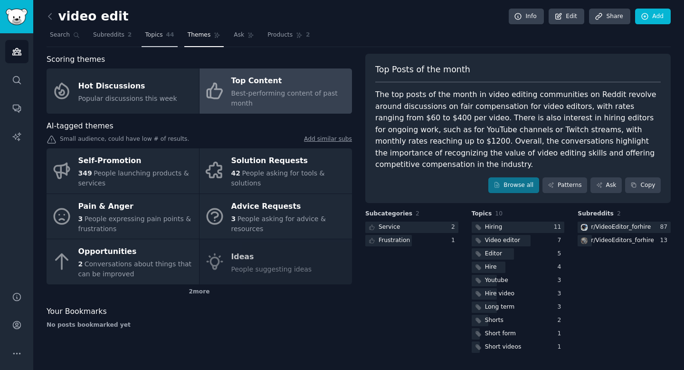
click at [166, 36] on span "44" at bounding box center [170, 35] width 8 height 9
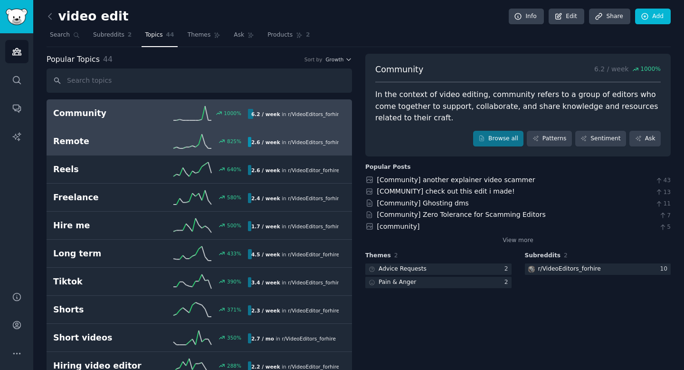
click at [144, 149] on link "Remote 825 % 2.6 / week in r/ VideoEditors_forhire" at bounding box center [199, 141] width 305 height 28
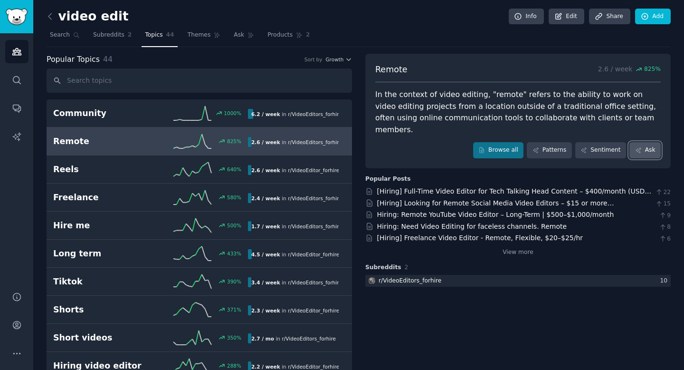
click at [648, 142] on link "Ask" at bounding box center [644, 150] width 31 height 16
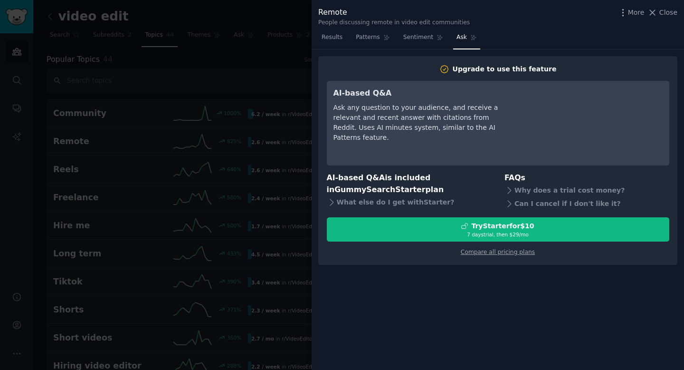
click at [665, 18] on div "More Close" at bounding box center [647, 13] width 59 height 12
click at [667, 15] on span "Close" at bounding box center [668, 13] width 18 height 10
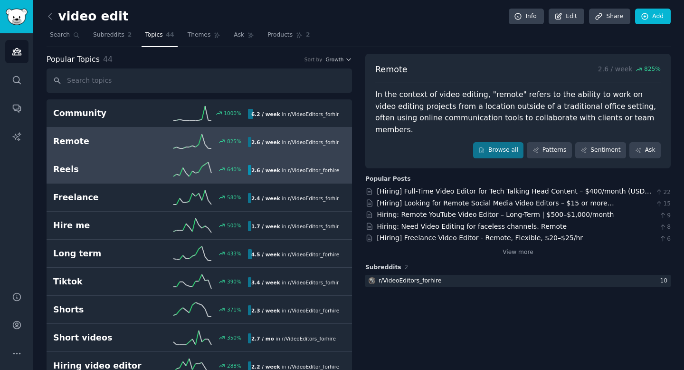
click at [148, 176] on div "Reels 640 % 2.6 / week in r/ VideoEditor_forhire" at bounding box center [199, 169] width 292 height 14
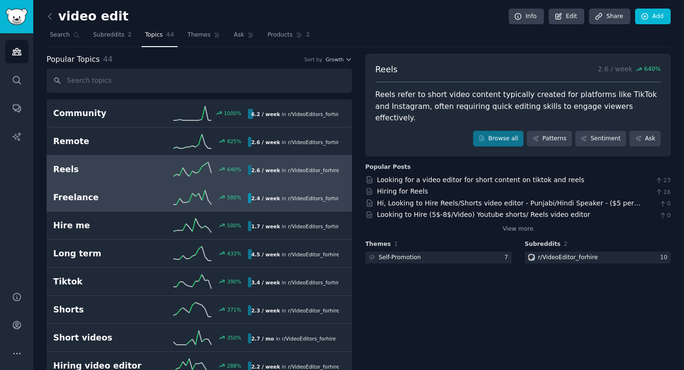
click at [88, 205] on link "Freelance 580 % 2.4 / week in r/ VideoEditors_forhire , r/ VideoEditor_forhire …" at bounding box center [199, 197] width 305 height 28
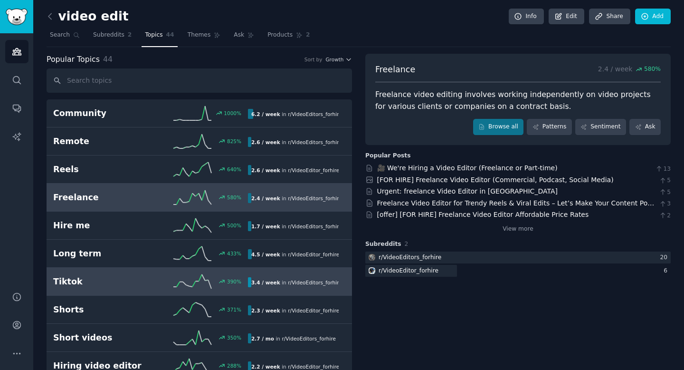
click at [107, 275] on div "Tiktok 390 % 3.4 / week in r/ VideoEditors_forhire , r/ VideoEditor_forhire 390…" at bounding box center [199, 281] width 292 height 14
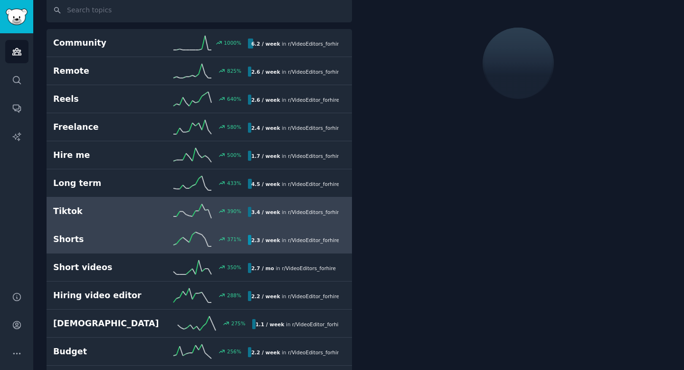
scroll to position [71, 0]
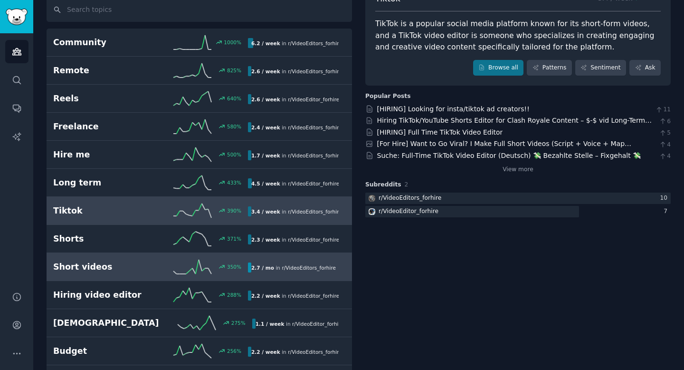
click at [136, 264] on h2 "Short videos" at bounding box center [101, 267] width 97 height 12
